Goal: Task Accomplishment & Management: Use online tool/utility

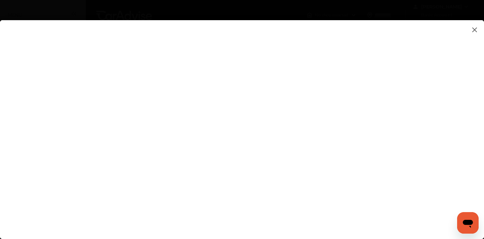
click at [419, 127] on flutter-view at bounding box center [242, 122] width 484 height 205
click at [418, 137] on flutter-view at bounding box center [242, 122] width 484 height 205
click at [273, 102] on flutter-view at bounding box center [242, 122] width 484 height 205
type textarea "**********"
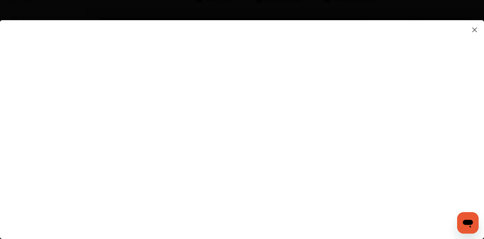
click at [294, 126] on flutter-view at bounding box center [242, 122] width 484 height 205
click at [419, 150] on flutter-view at bounding box center [242, 122] width 484 height 205
click at [273, 82] on flutter-view at bounding box center [242, 122] width 484 height 205
click at [271, 80] on flutter-view at bounding box center [242, 122] width 484 height 205
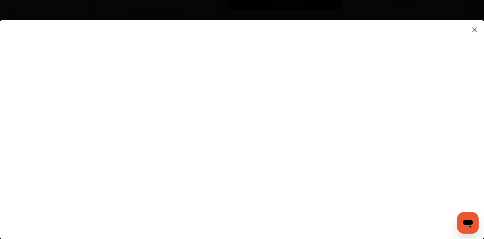
type input "*********"
click at [272, 119] on flutter-view "*********" at bounding box center [242, 122] width 484 height 205
click at [271, 156] on flutter-view at bounding box center [242, 122] width 484 height 205
click at [266, 184] on flutter-view at bounding box center [242, 122] width 484 height 205
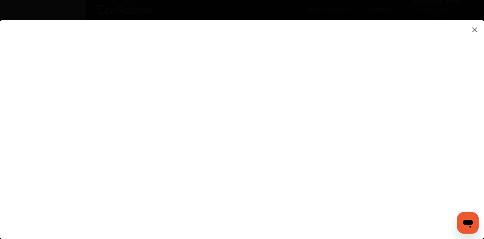
click at [344, 202] on flutter-view at bounding box center [242, 122] width 484 height 205
click at [296, 191] on flutter-view at bounding box center [242, 122] width 484 height 205
click at [341, 218] on flutter-view at bounding box center [242, 122] width 484 height 205
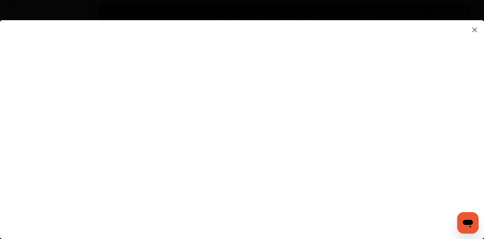
scroll to position [79, 0]
click at [346, 201] on flutter-view at bounding box center [242, 122] width 484 height 205
click at [349, 134] on flutter-view at bounding box center [242, 122] width 484 height 205
click at [329, 114] on flutter-view at bounding box center [242, 122] width 484 height 205
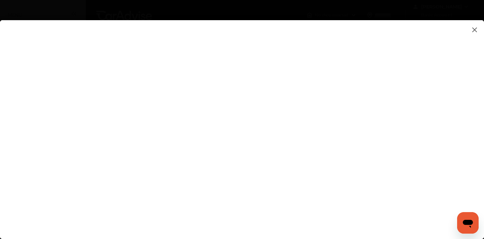
click at [420, 127] on flutter-view at bounding box center [242, 122] width 484 height 205
click at [271, 202] on flutter-view at bounding box center [242, 122] width 484 height 205
type input "**********"
click at [344, 206] on flutter-view at bounding box center [242, 122] width 484 height 205
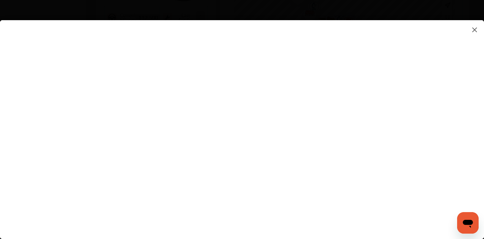
scroll to position [234, 0]
click at [320, 147] on flutter-view at bounding box center [242, 122] width 484 height 205
